Goal: Task Accomplishment & Management: Manage account settings

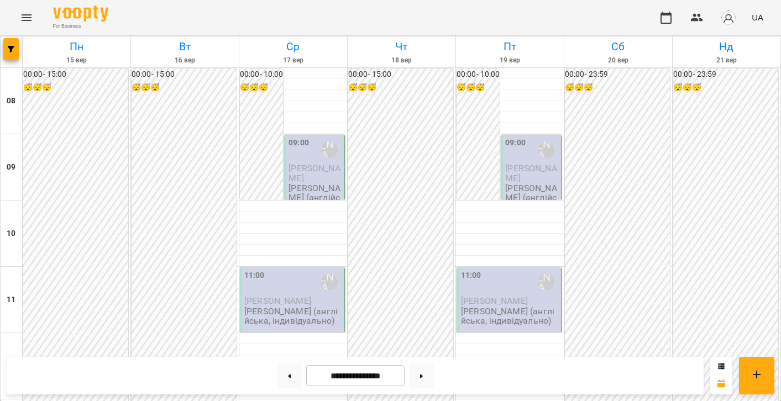
scroll to position [91, 0]
click at [275, 207] on div at bounding box center [293, 206] width 108 height 11
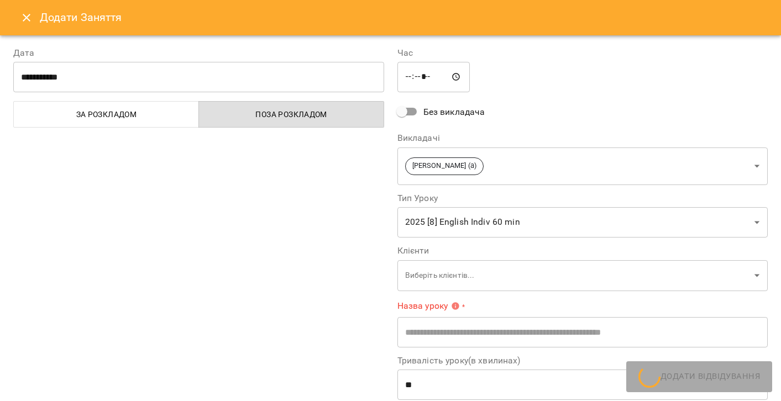
type input "**********"
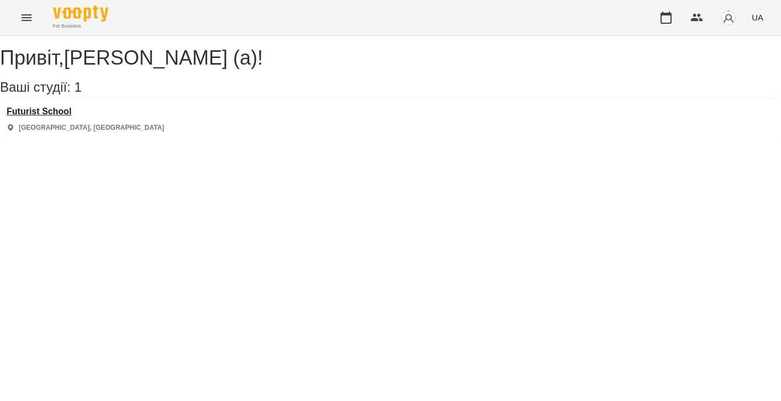
click at [64, 117] on h3 "Futurist School" at bounding box center [86, 112] width 158 height 10
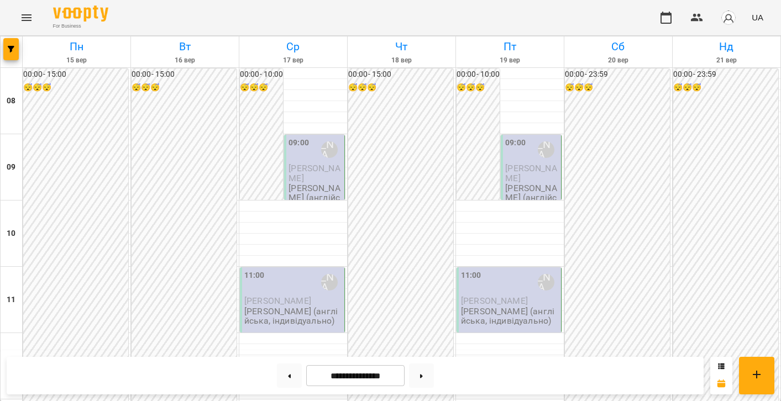
scroll to position [435, 0]
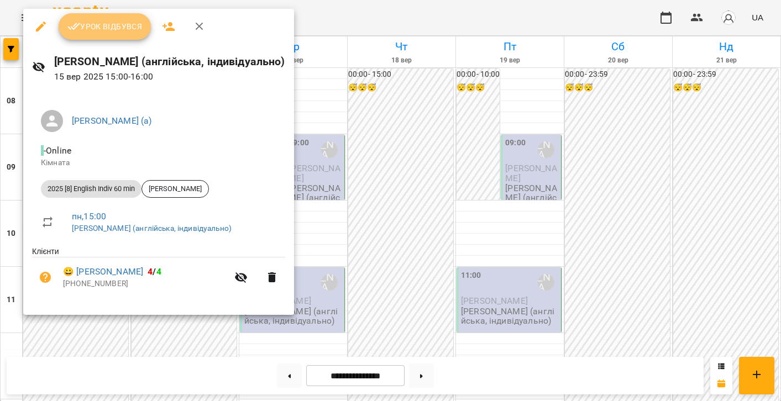
click at [95, 32] on span "Урок відбувся" at bounding box center [104, 26] width 75 height 13
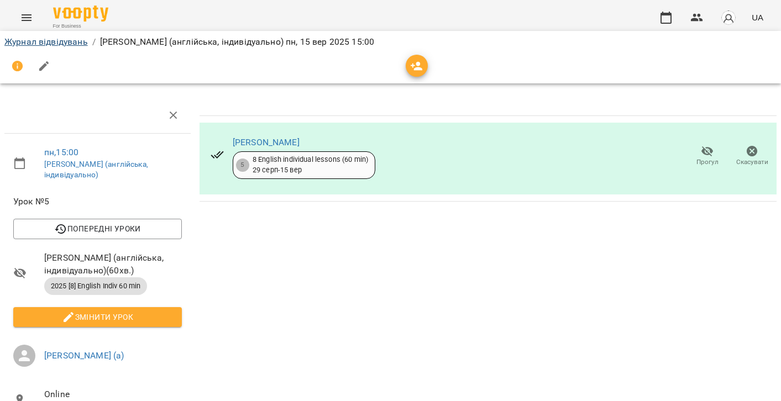
click at [32, 45] on link "Журнал відвідувань" at bounding box center [45, 41] width 83 height 11
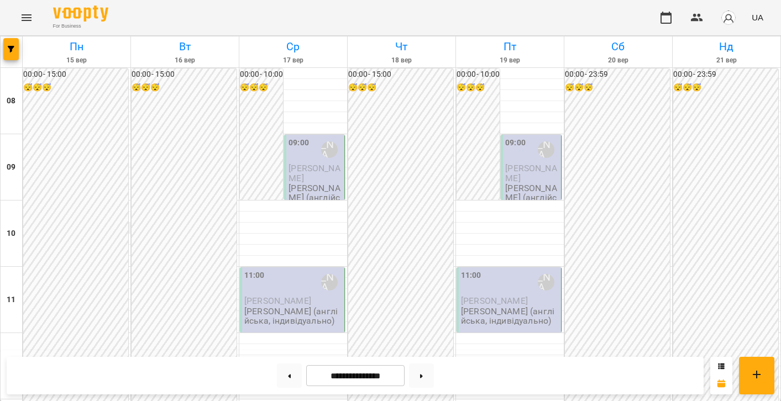
scroll to position [533, 0]
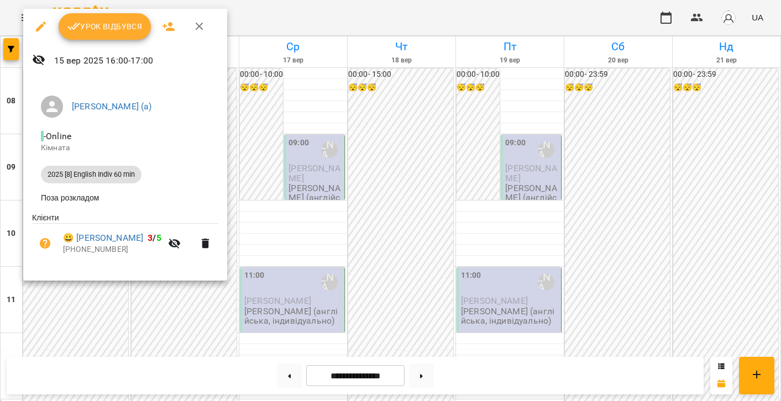
click at [93, 35] on button "Урок відбувся" at bounding box center [105, 26] width 93 height 27
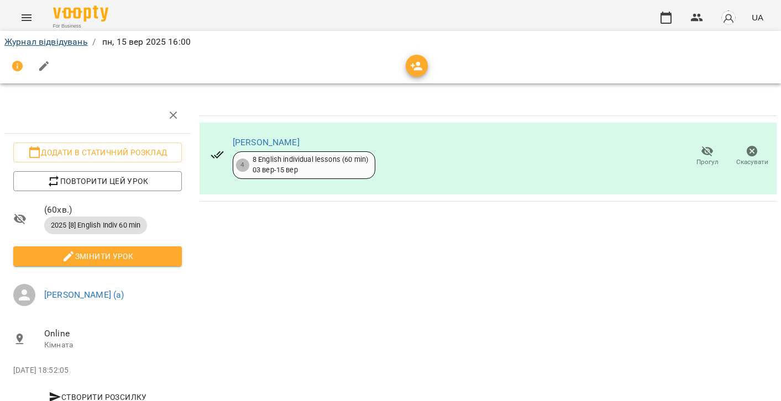
click at [43, 41] on link "Журнал відвідувань" at bounding box center [45, 41] width 83 height 11
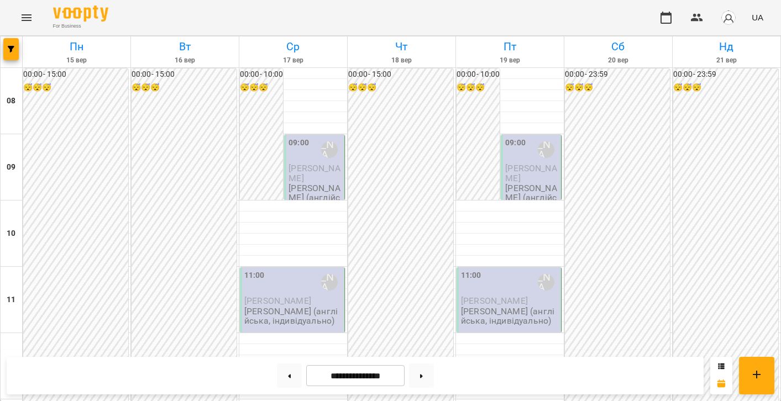
scroll to position [476, 0]
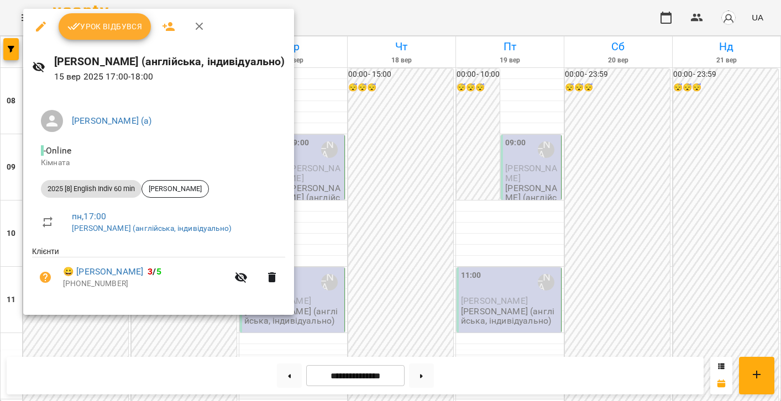
click at [93, 32] on span "Урок відбувся" at bounding box center [104, 26] width 75 height 13
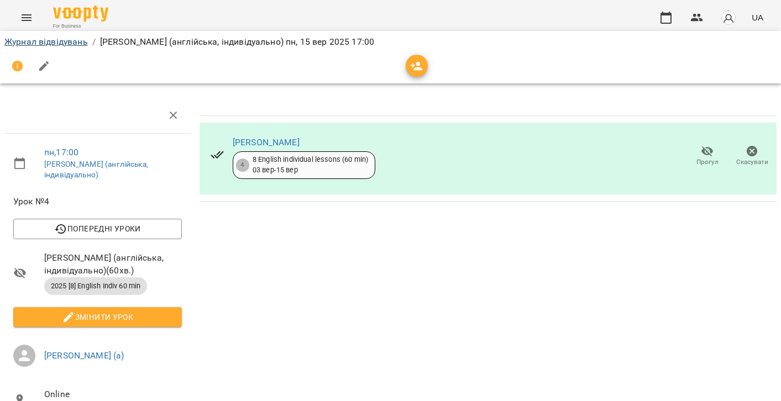
click at [47, 42] on link "Журнал відвідувань" at bounding box center [45, 41] width 83 height 11
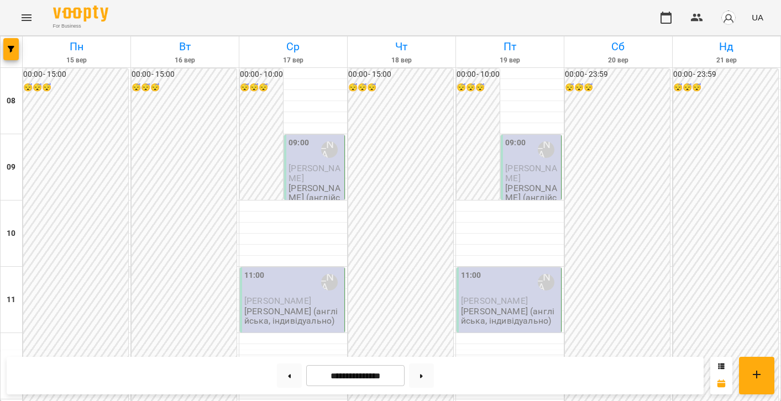
scroll to position [555, 0]
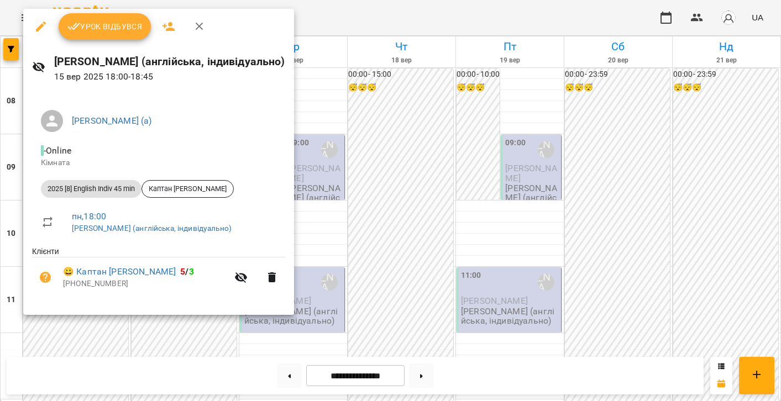
click at [102, 33] on span "Урок відбувся" at bounding box center [104, 26] width 75 height 13
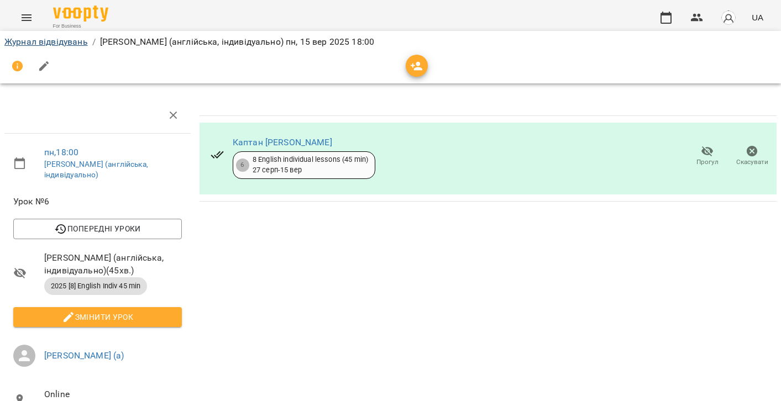
click at [44, 38] on link "Журнал відвідувань" at bounding box center [45, 41] width 83 height 11
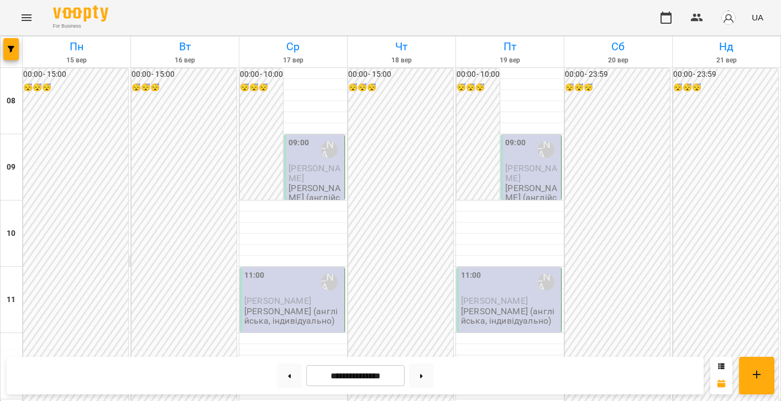
scroll to position [711, 0]
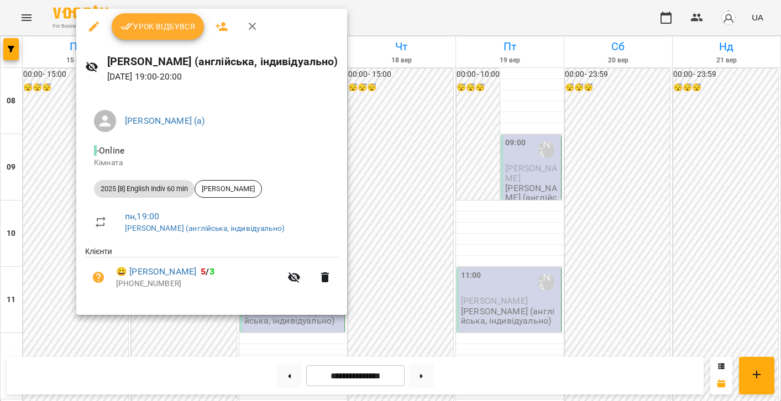
click at [140, 33] on span "Урок відбувся" at bounding box center [158, 26] width 75 height 13
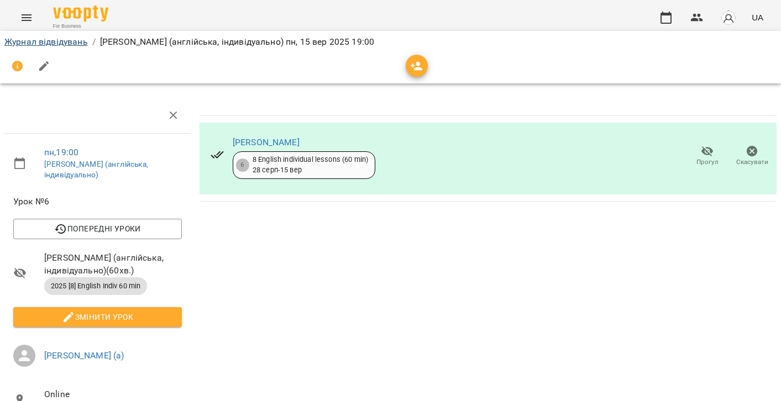
click at [79, 42] on link "Журнал відвідувань" at bounding box center [45, 41] width 83 height 11
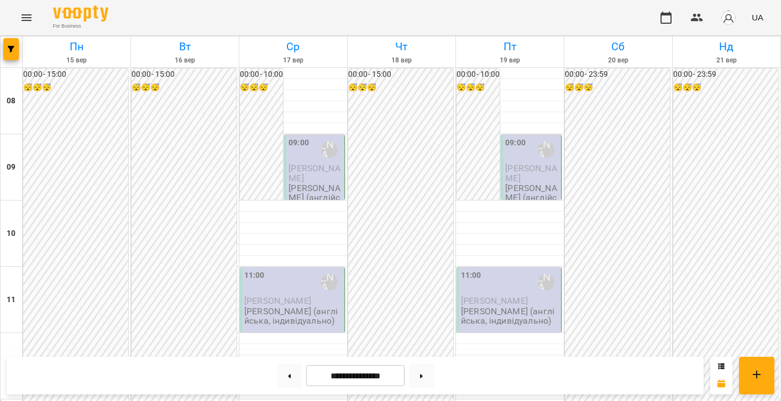
scroll to position [573, 0]
